Goal: Task Accomplishment & Management: Manage account settings

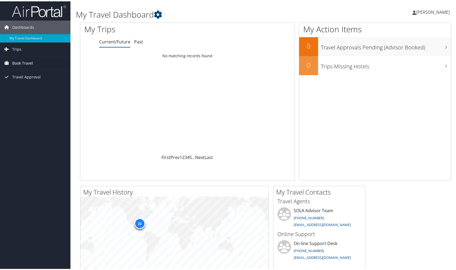
click at [25, 60] on span "Book Travel" at bounding box center [22, 62] width 21 height 14
click at [38, 81] on link "Book/Manage Online Trips" at bounding box center [35, 81] width 70 height 8
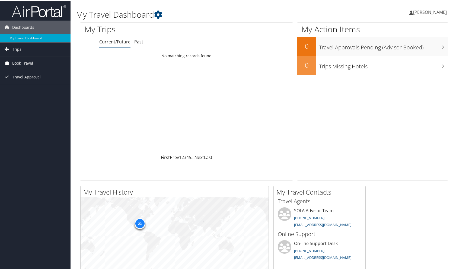
click at [25, 62] on span "Book Travel" at bounding box center [22, 62] width 21 height 14
click at [30, 81] on link "Book/Manage Online Trips" at bounding box center [35, 81] width 70 height 8
click at [27, 93] on span "Travel Approval" at bounding box center [26, 92] width 28 height 14
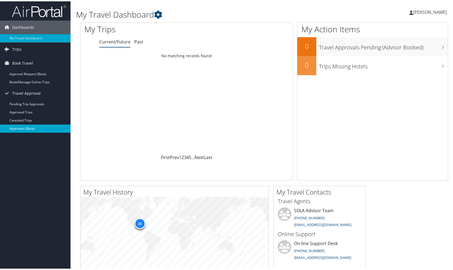
click at [27, 129] on link "Approvals (Beta)" at bounding box center [35, 127] width 70 height 8
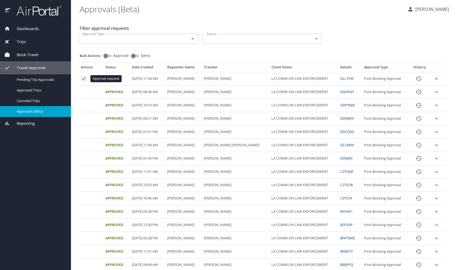
click at [84, 78] on icon "Approval table" at bounding box center [83, 78] width 5 height 5
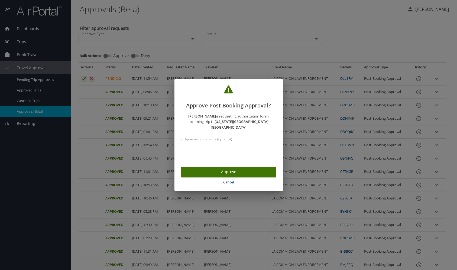
click at [246, 168] on span "Approve" at bounding box center [228, 171] width 87 height 7
